Goal: Task Accomplishment & Management: Use online tool/utility

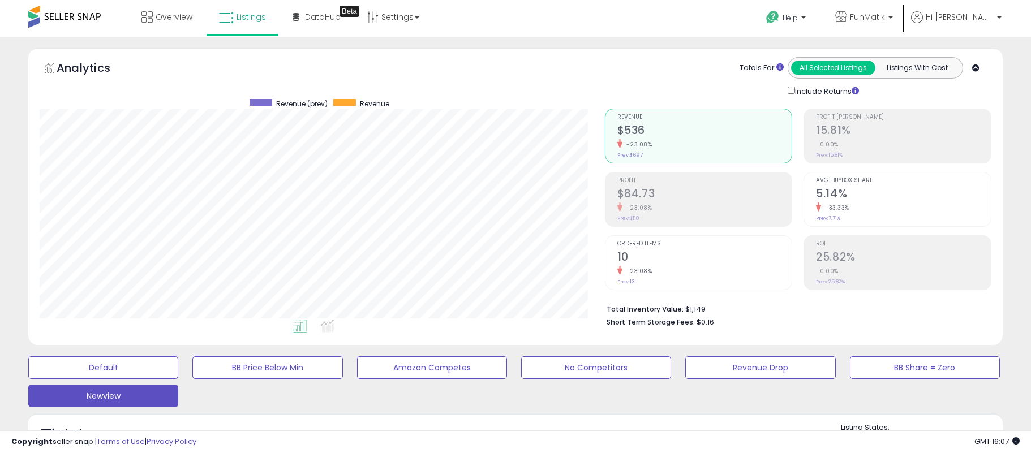
select select "**"
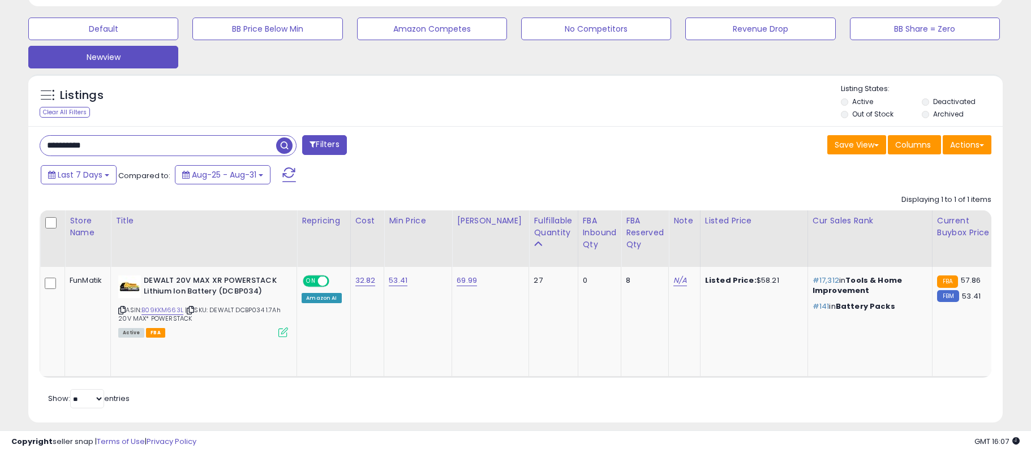
scroll to position [232, 565]
click at [63, 148] on input "**********" at bounding box center [158, 146] width 236 height 20
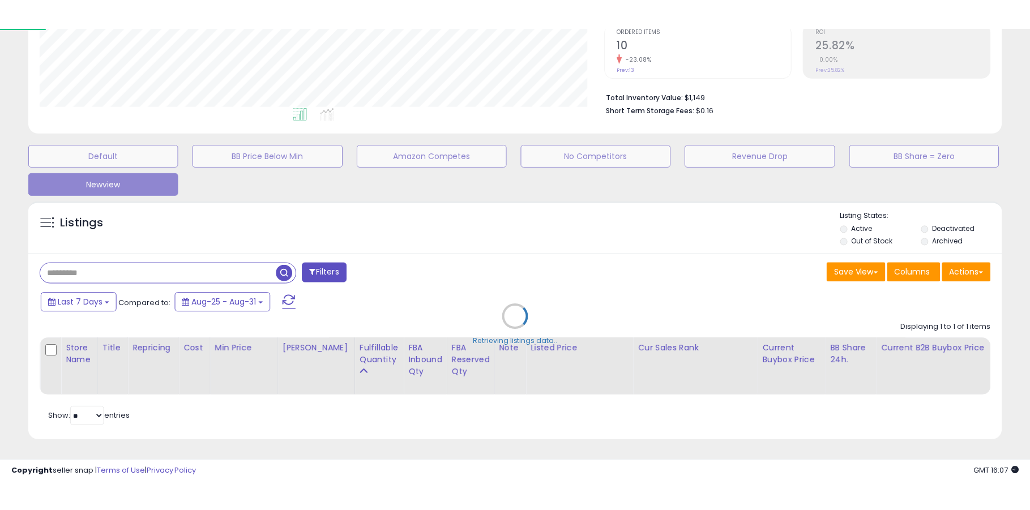
scroll to position [229, 0]
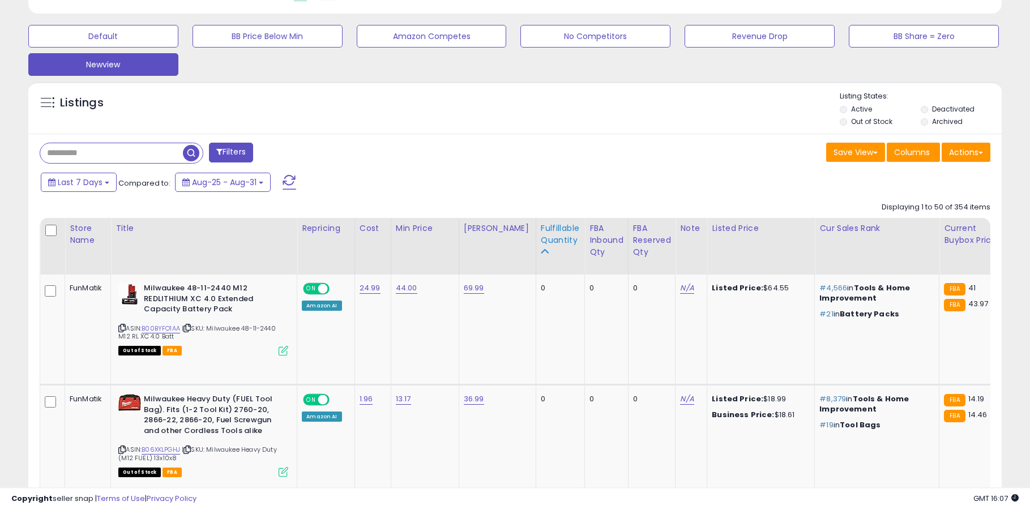
scroll to position [345, 0]
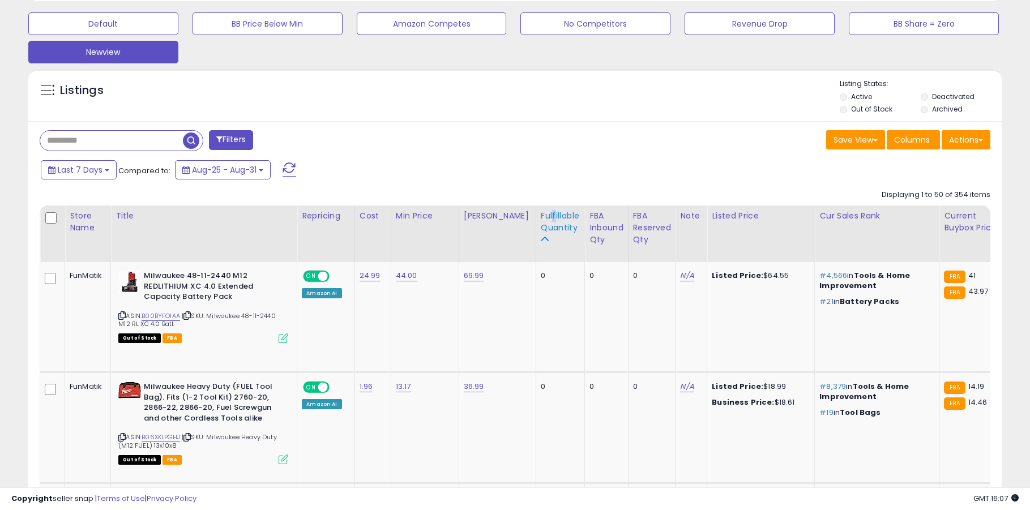
click at [543, 218] on div "Fulfillable Quantity" at bounding box center [560, 222] width 39 height 24
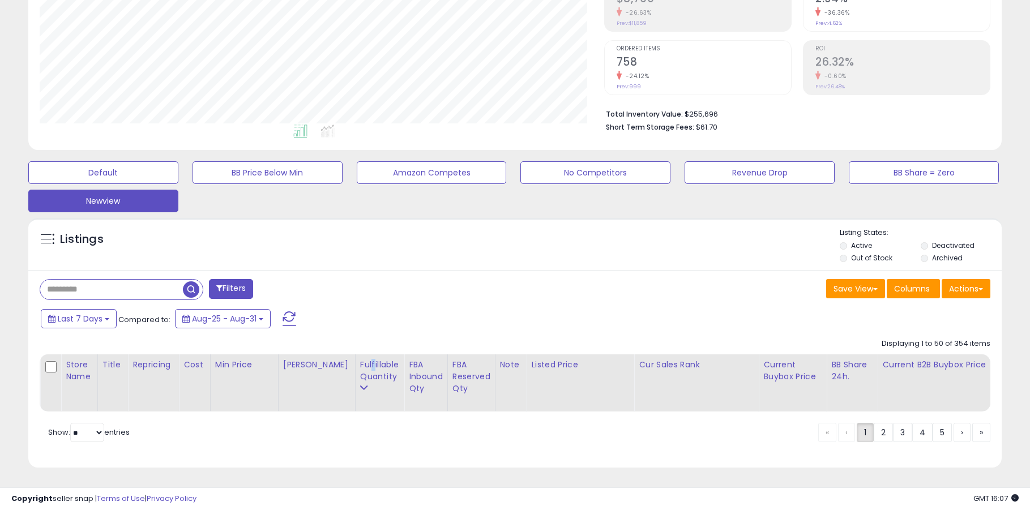
scroll to position [184, 0]
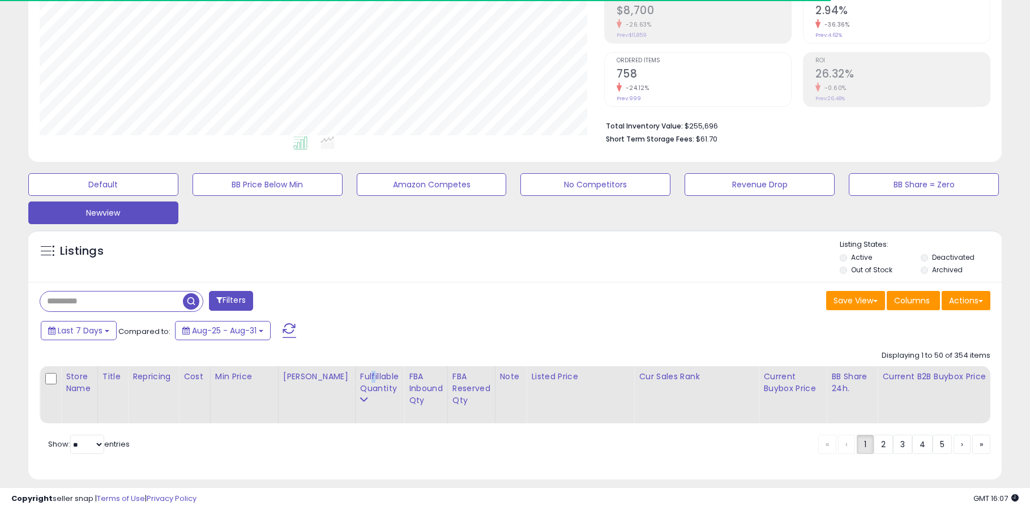
click at [444, 328] on div "Last 7 Days Compared to: Aug-25 - Aug-31" at bounding box center [394, 331] width 713 height 25
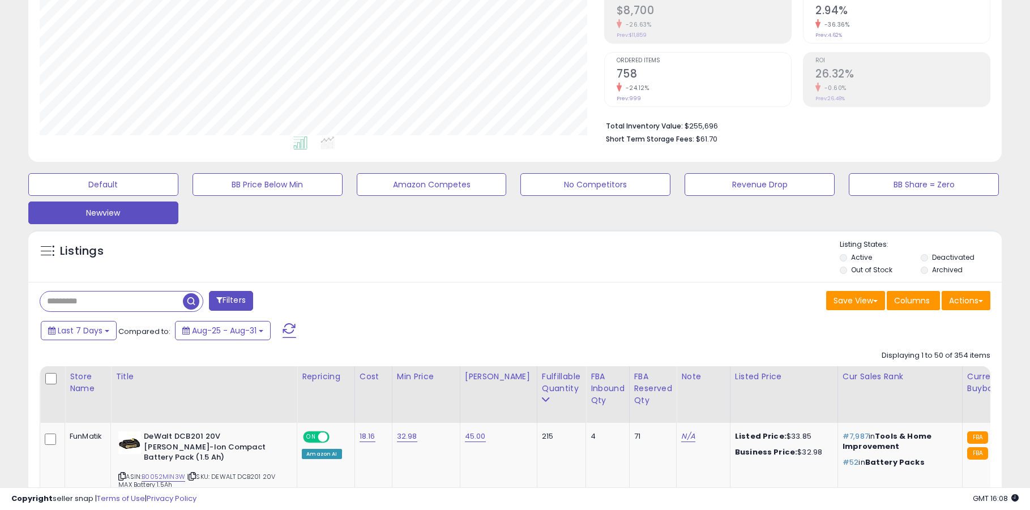
click at [606, 311] on div "Save View Save As New View Update Current View Columns Actions Import Export Vi…" at bounding box center [757, 302] width 484 height 22
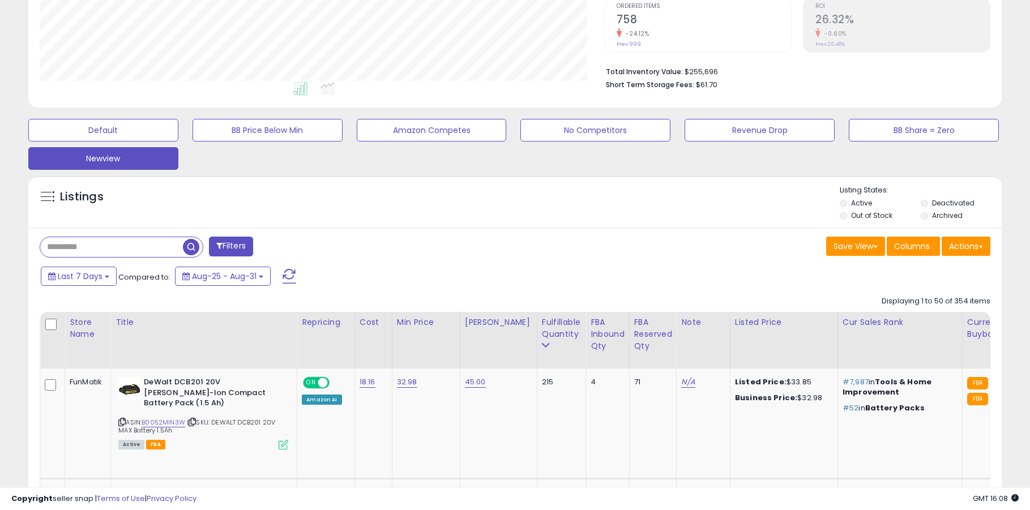
scroll to position [242, 0]
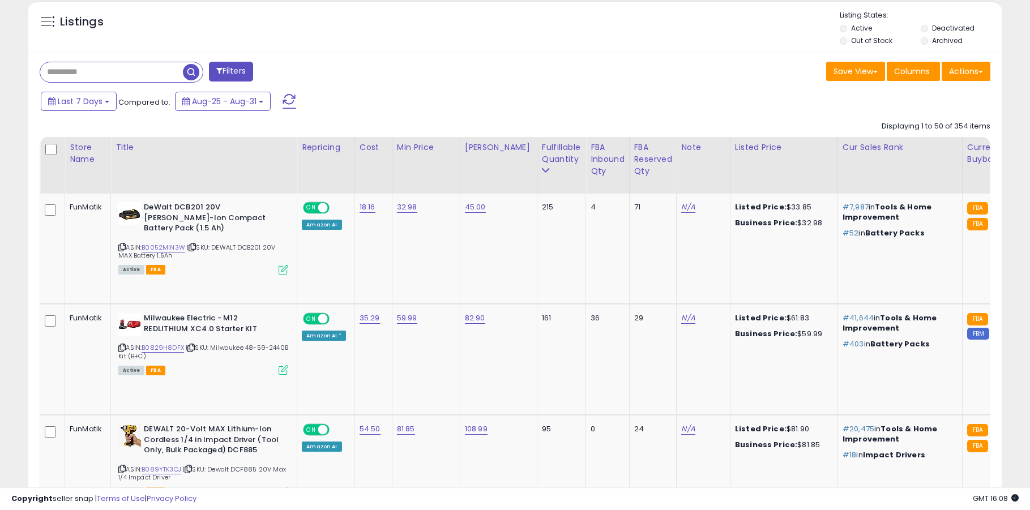
scroll to position [415, 0]
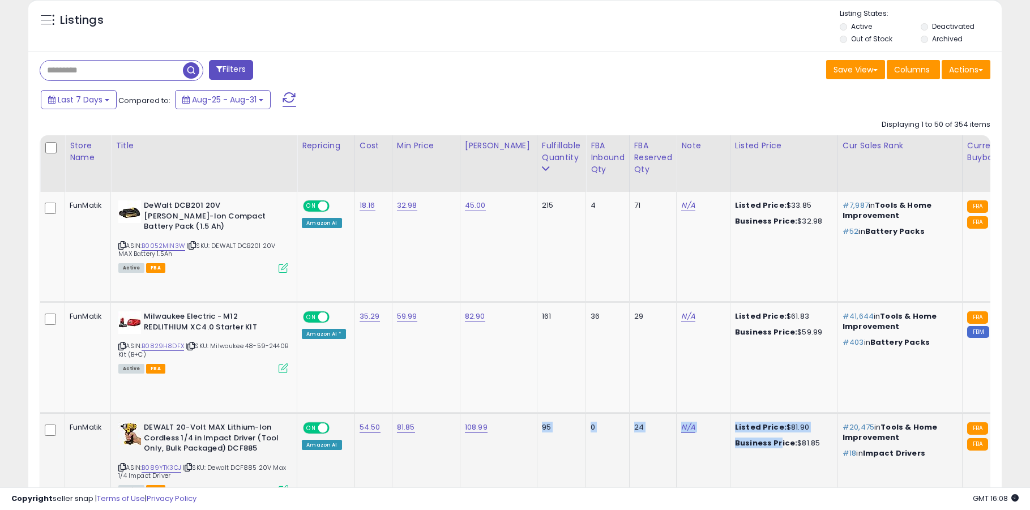
drag, startPoint x: 519, startPoint y: 486, endPoint x: 766, endPoint y: 489, distance: 248.0
drag, startPoint x: 310, startPoint y: 485, endPoint x: 152, endPoint y: 499, distance: 158.0
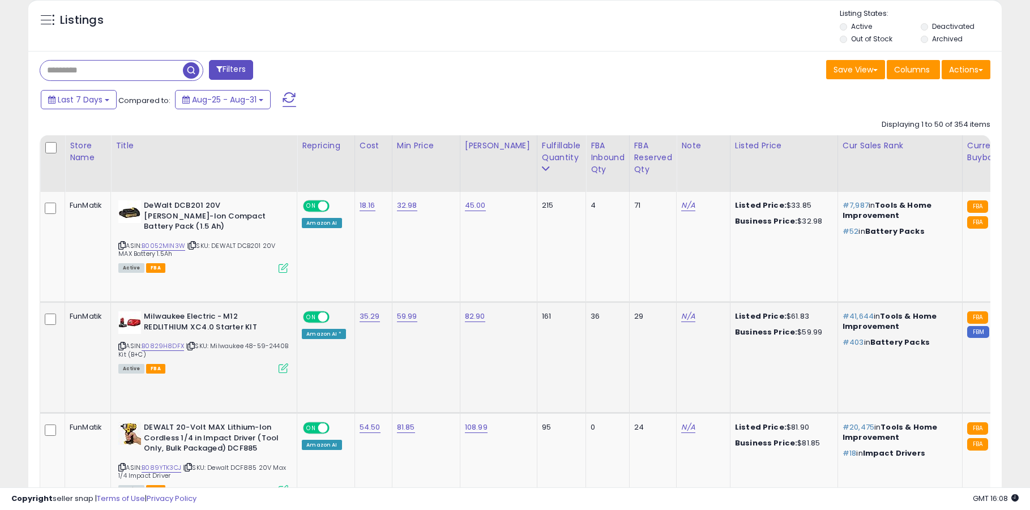
click at [63, 358] on td at bounding box center [52, 357] width 25 height 111
click at [264, 453] on div "Copyright seller snap | Terms of Use | Privacy Policy GMT 16:08 Authorization r…" at bounding box center [515, 498] width 1030 height 23
click at [267, 453] on td "DEWALT 20-Volt MAX Lithium-Ion Cordless 1/4 in Impact Driver (Tool Only, Bulk P…" at bounding box center [204, 468] width 186 height 111
click at [265, 453] on td "DEWALT 20-Volt MAX Lithium-Ion Cordless 1/4 in Impact Driver (Tool Only, Bulk P…" at bounding box center [204, 468] width 186 height 111
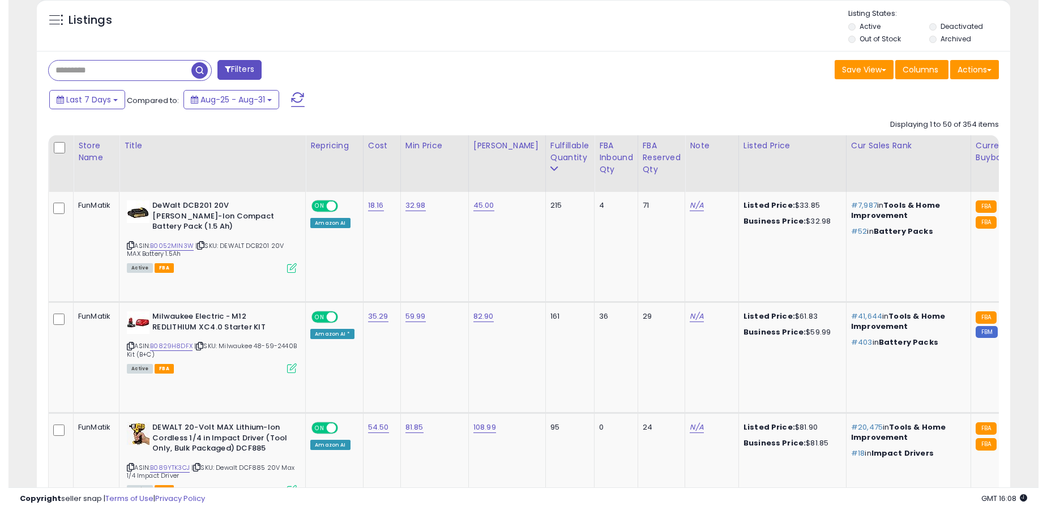
scroll to position [530, 0]
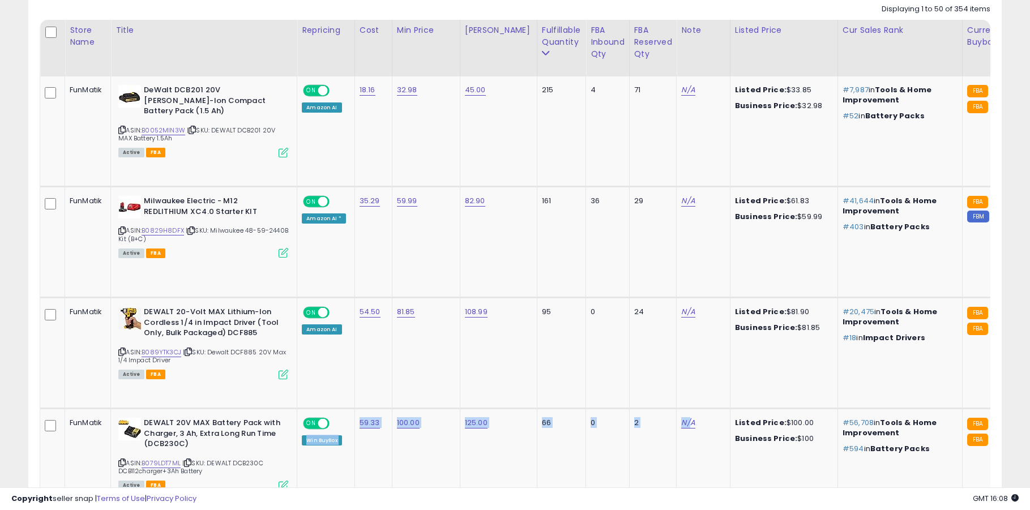
drag, startPoint x: 107, startPoint y: 487, endPoint x: 787, endPoint y: 488, distance: 680.4
click at [838, 453] on div "Copyright seller snap | Terms of Use | Privacy Policy GMT 16:08 Authorization r…" at bounding box center [515, 498] width 1030 height 23
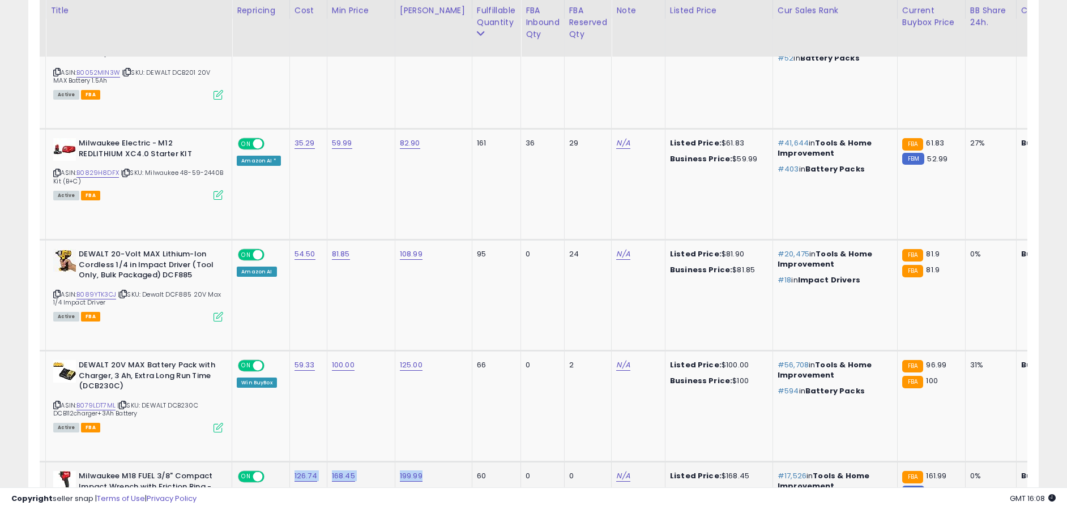
scroll to position [0, 0]
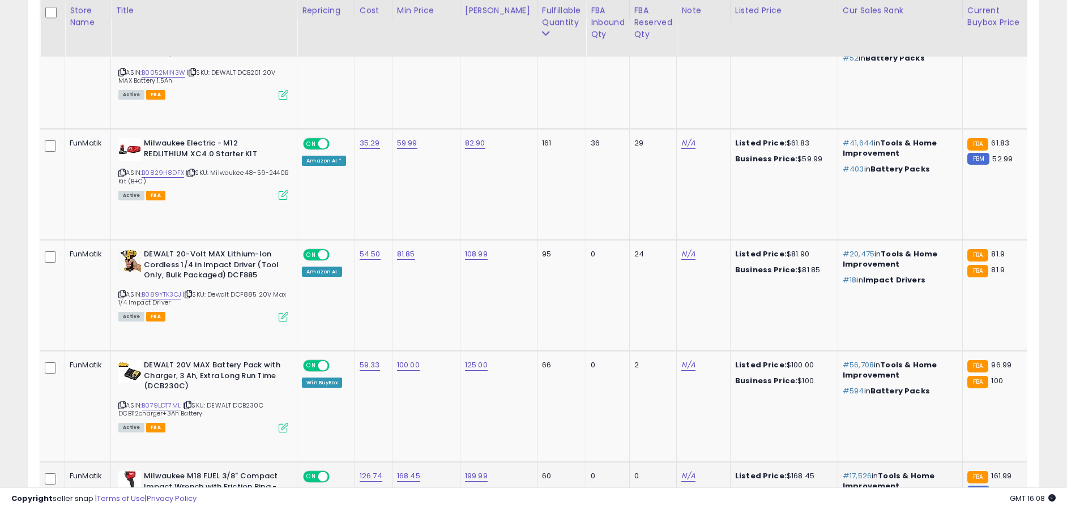
drag, startPoint x: 356, startPoint y: 485, endPoint x: 252, endPoint y: 495, distance: 104.7
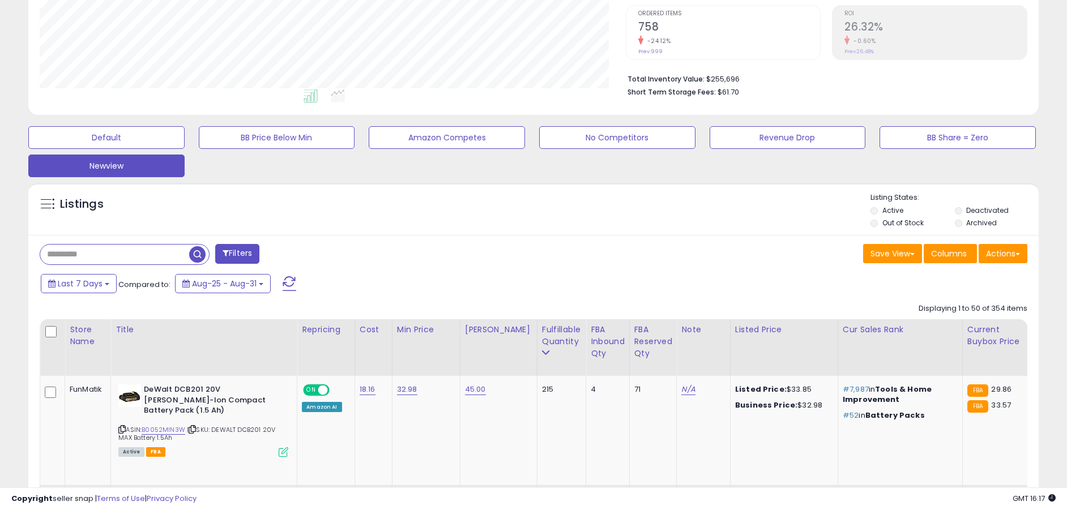
click at [107, 258] on input "text" at bounding box center [114, 255] width 149 height 20
click at [107, 258] on input "text" at bounding box center [163, 255] width 246 height 20
paste input "**********"
type input "**********"
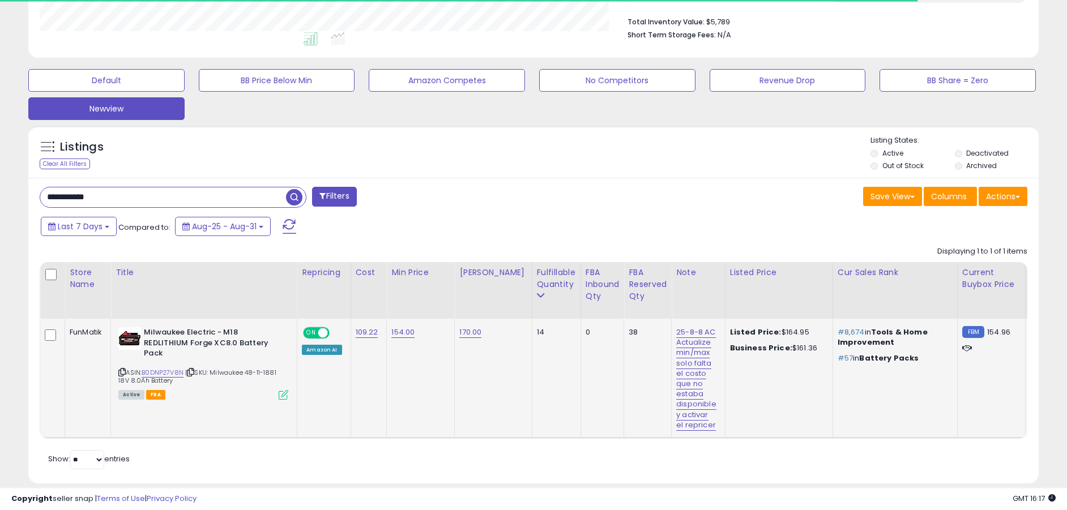
scroll to position [300, 0]
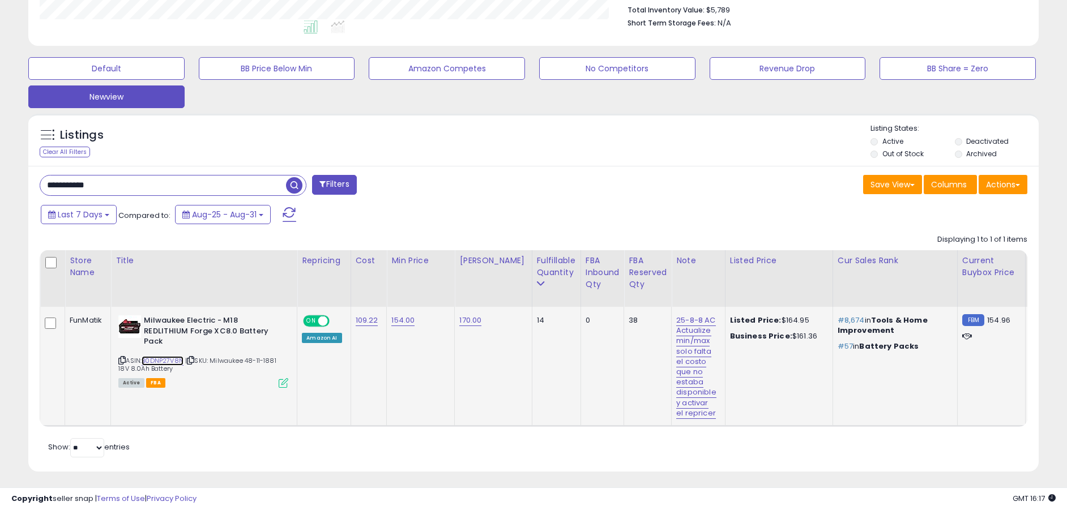
click at [154, 356] on link "B0DNP27V8N" at bounding box center [163, 361] width 42 height 10
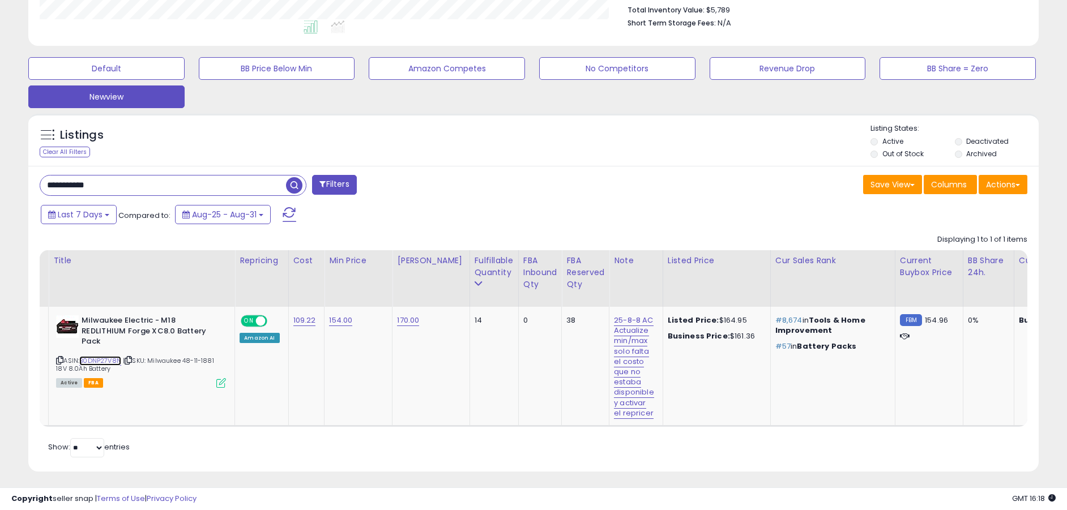
scroll to position [0, 0]
